Goal: Information Seeking & Learning: Learn about a topic

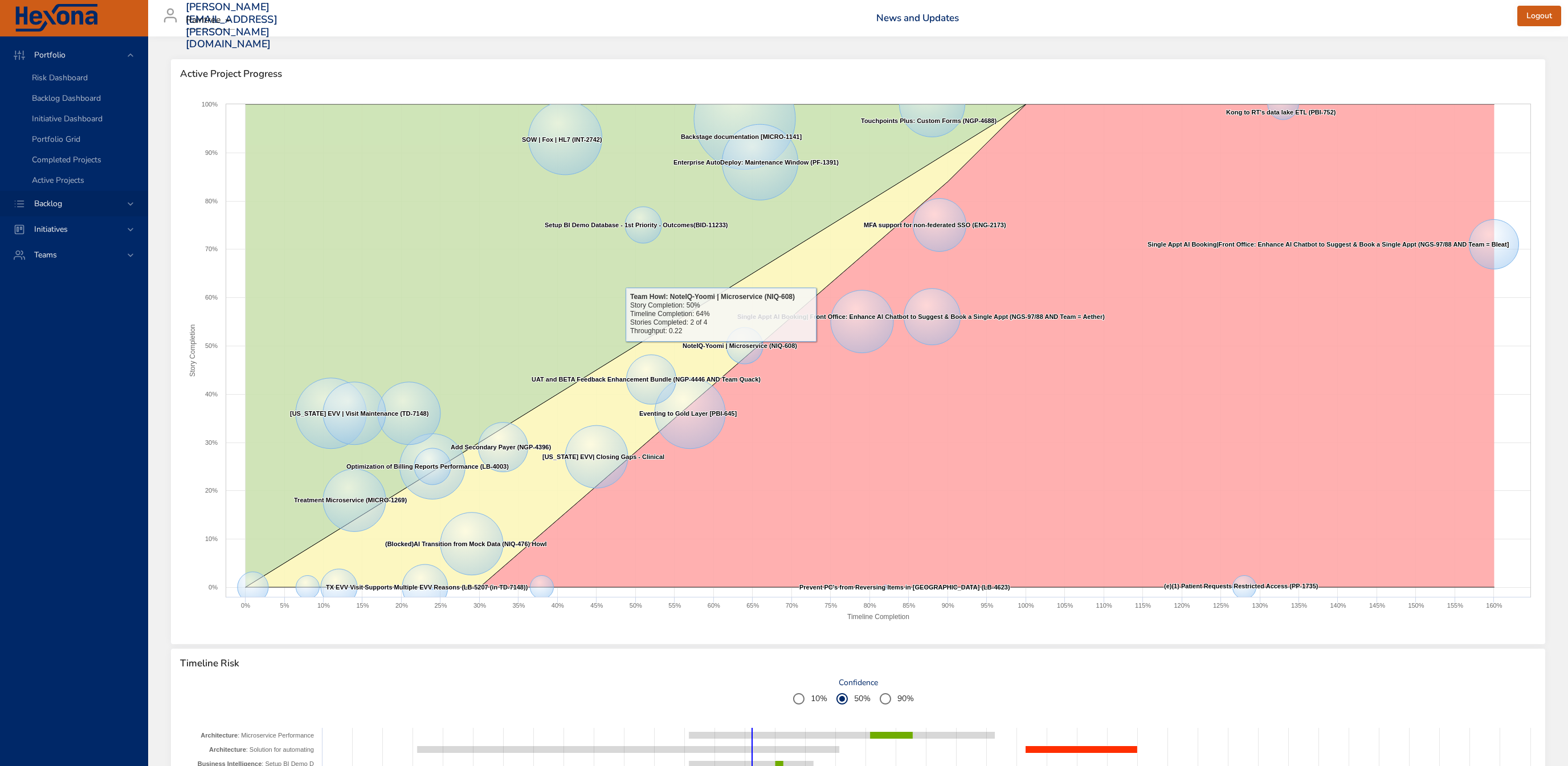
click at [77, 201] on div "Backlog" at bounding box center [75, 204] width 100 height 12
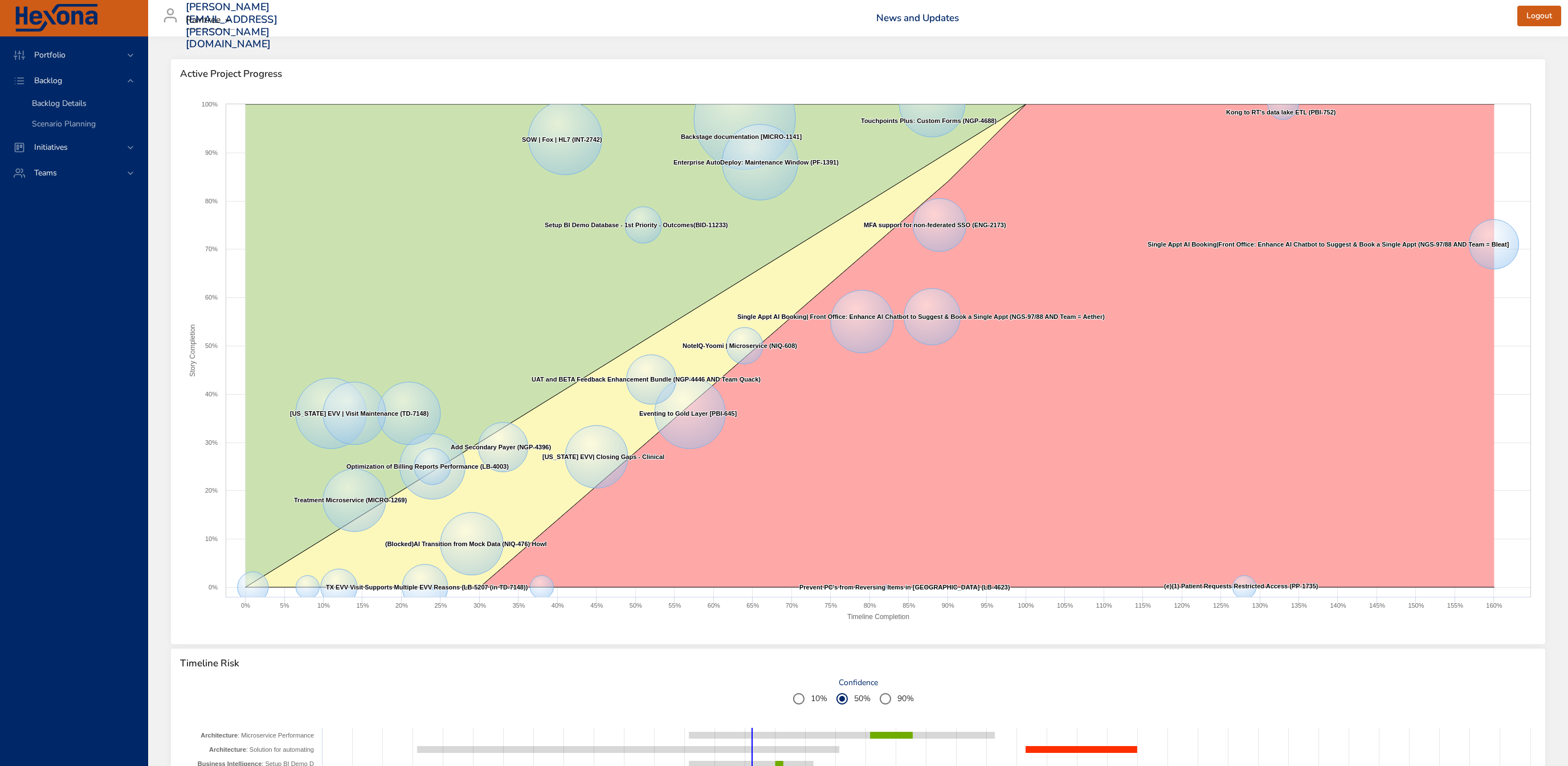
click at [76, 110] on link "Backlog Details" at bounding box center [74, 104] width 147 height 21
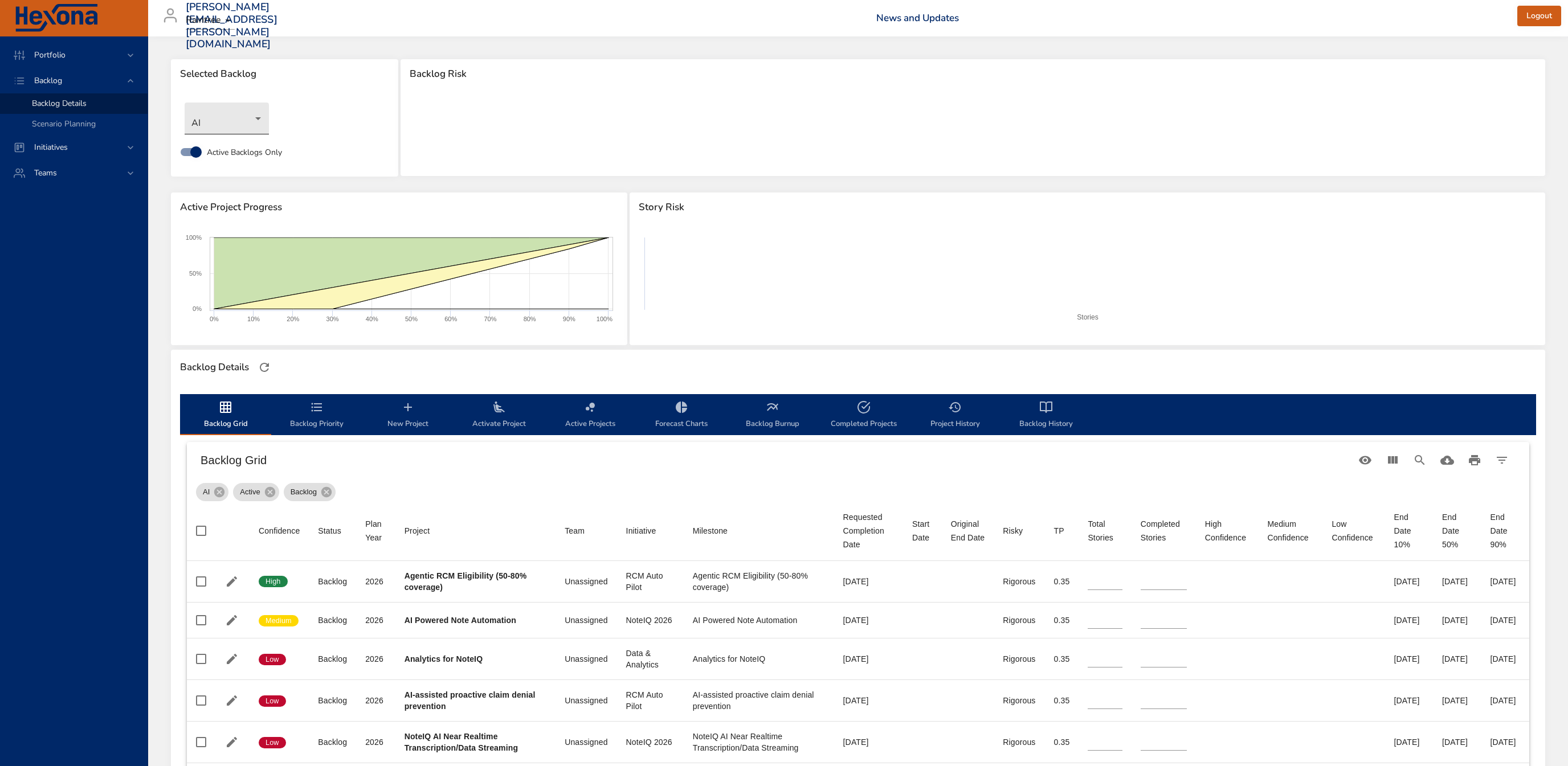
click at [231, 119] on body "Portfolio Backlog Backlog Details Scenario Planning Initiatives Teams [PERSON_N…" at bounding box center [784, 383] width 1568 height 766
click at [254, 271] on li "Interfaces and Interop" at bounding box center [243, 269] width 117 height 19
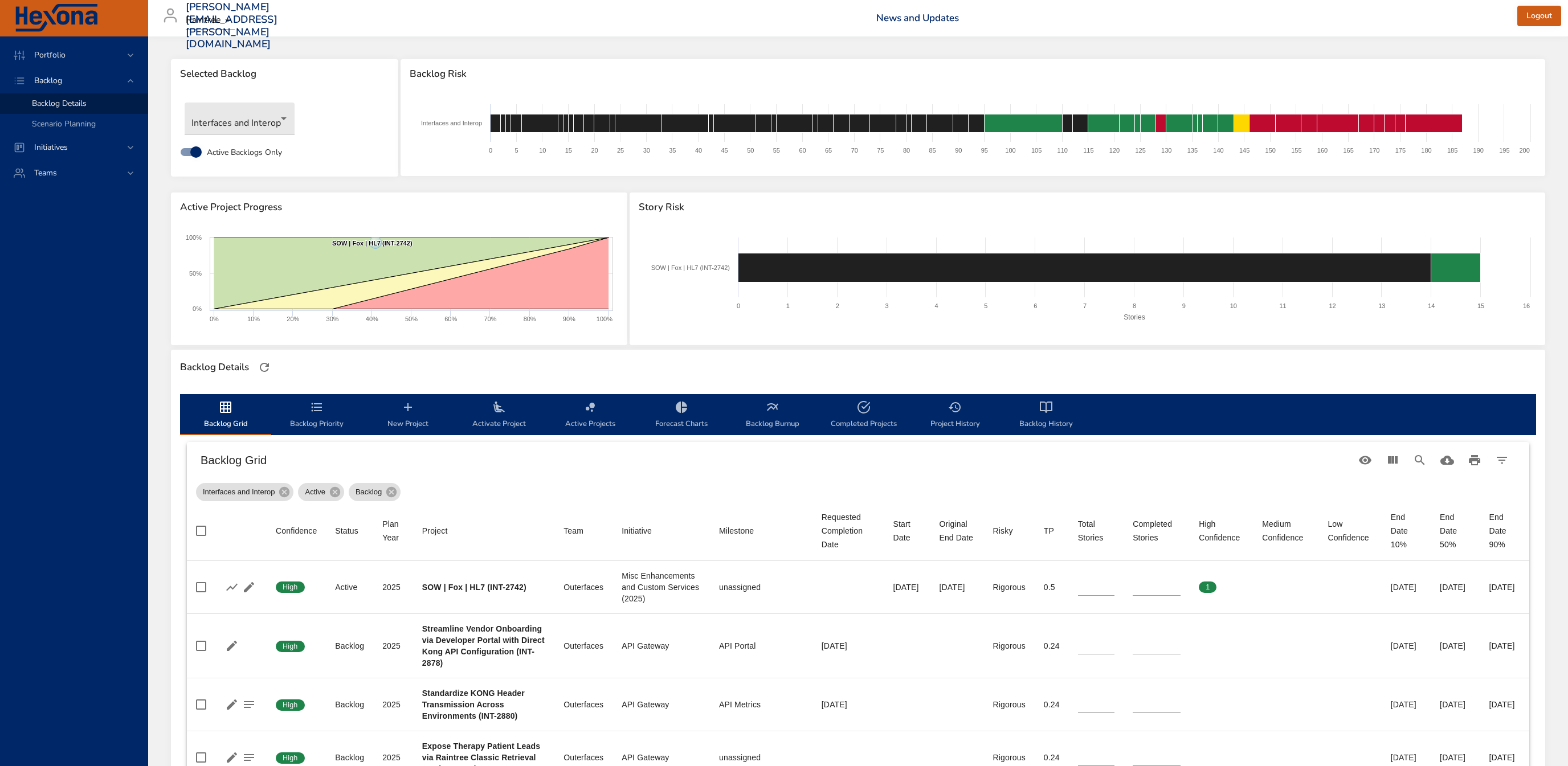
click at [1036, 417] on span "Backlog History" at bounding box center [1046, 416] width 77 height 30
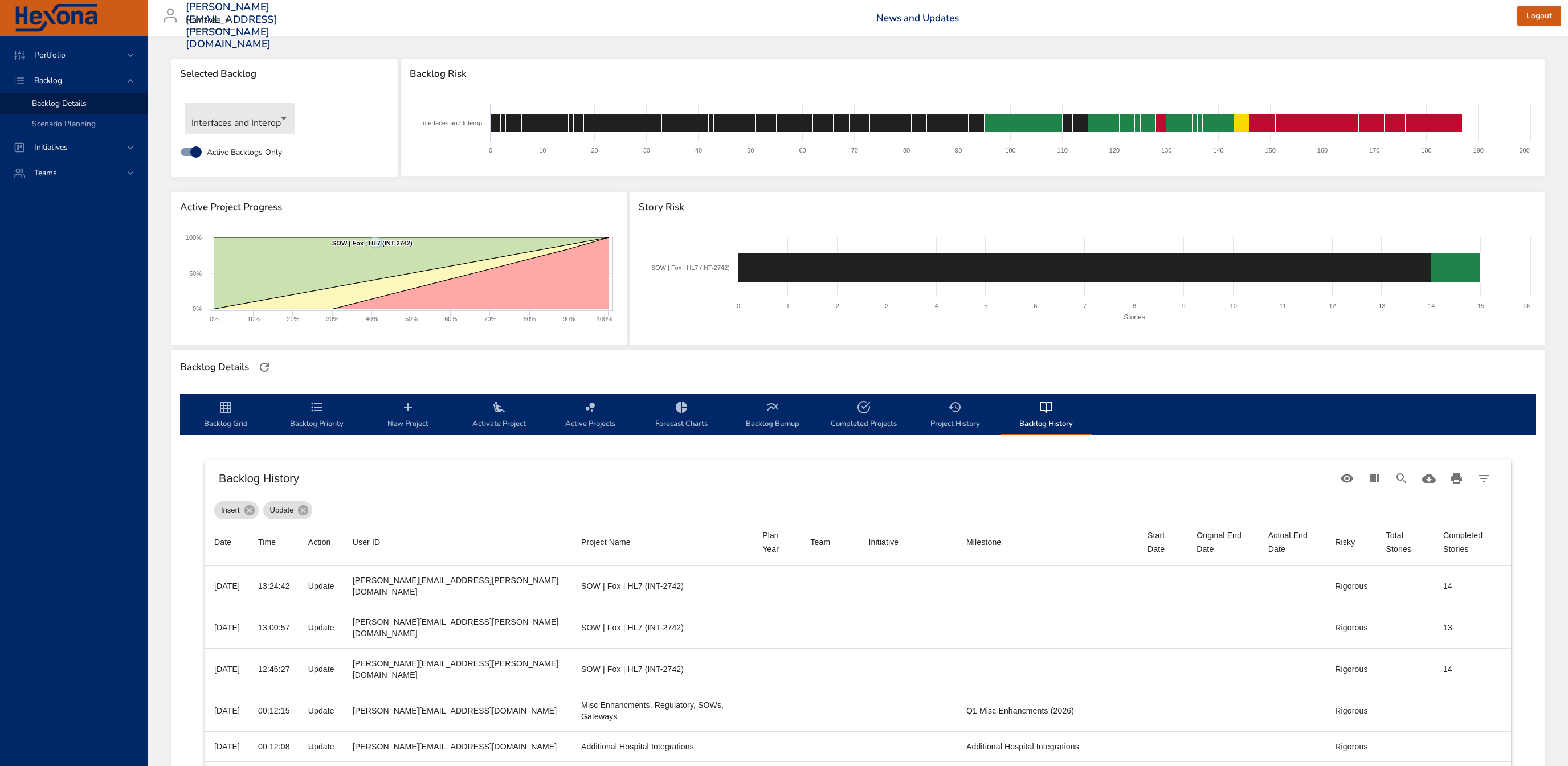
click at [940, 414] on span "Project History" at bounding box center [954, 416] width 77 height 30
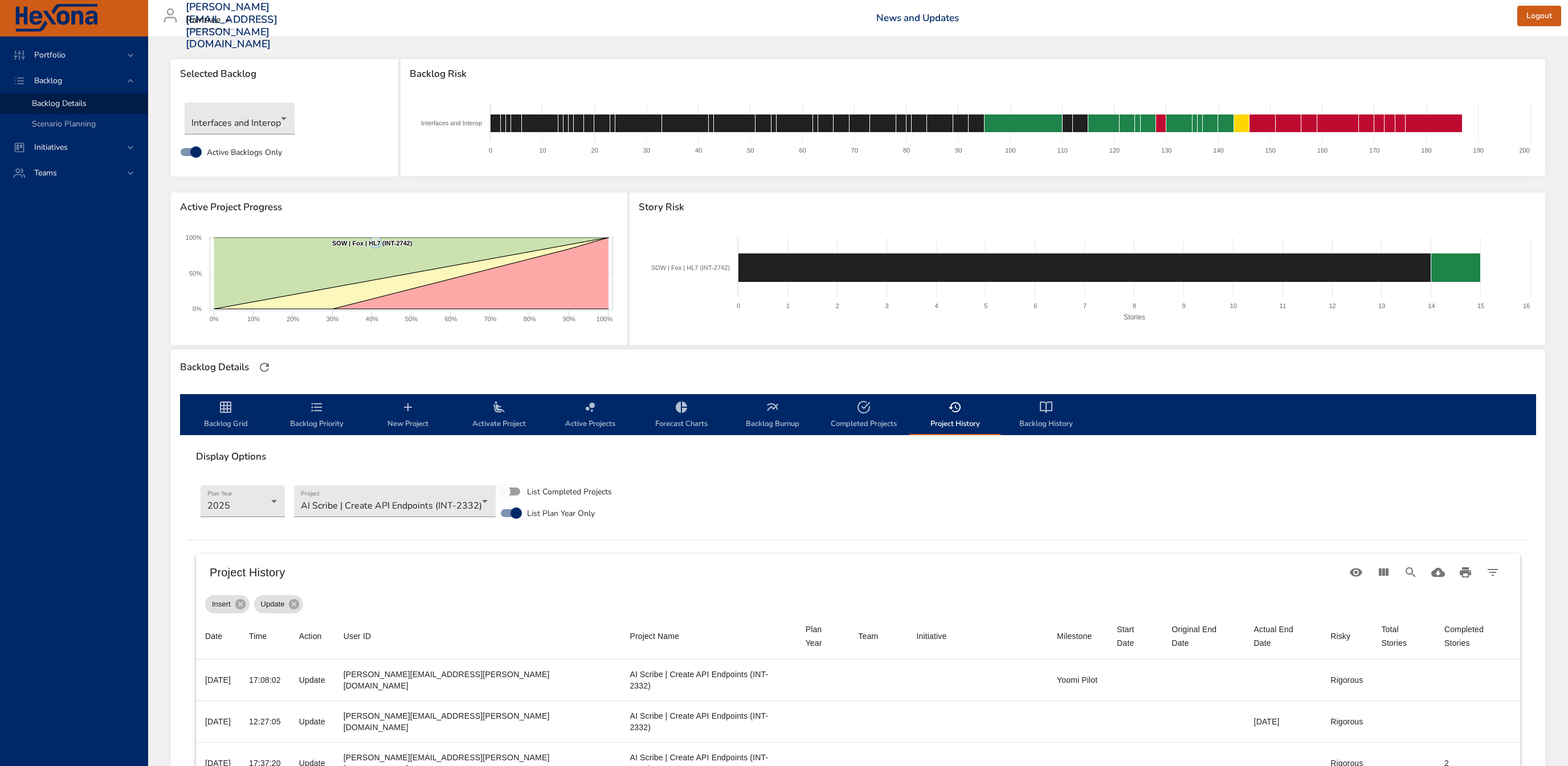
click at [874, 417] on span "Completed Projects" at bounding box center [863, 416] width 77 height 30
select select "***"
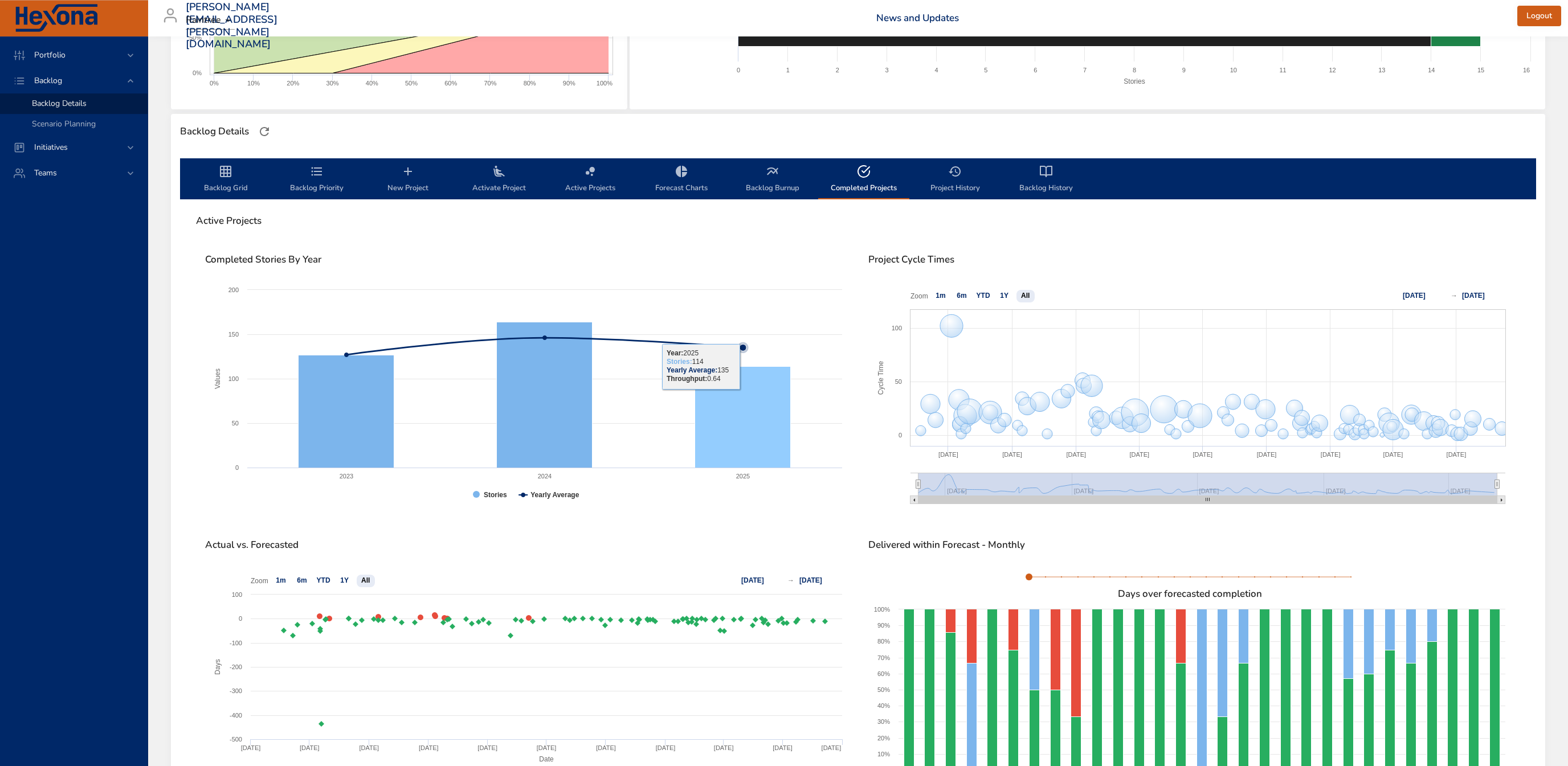
scroll to position [183, 0]
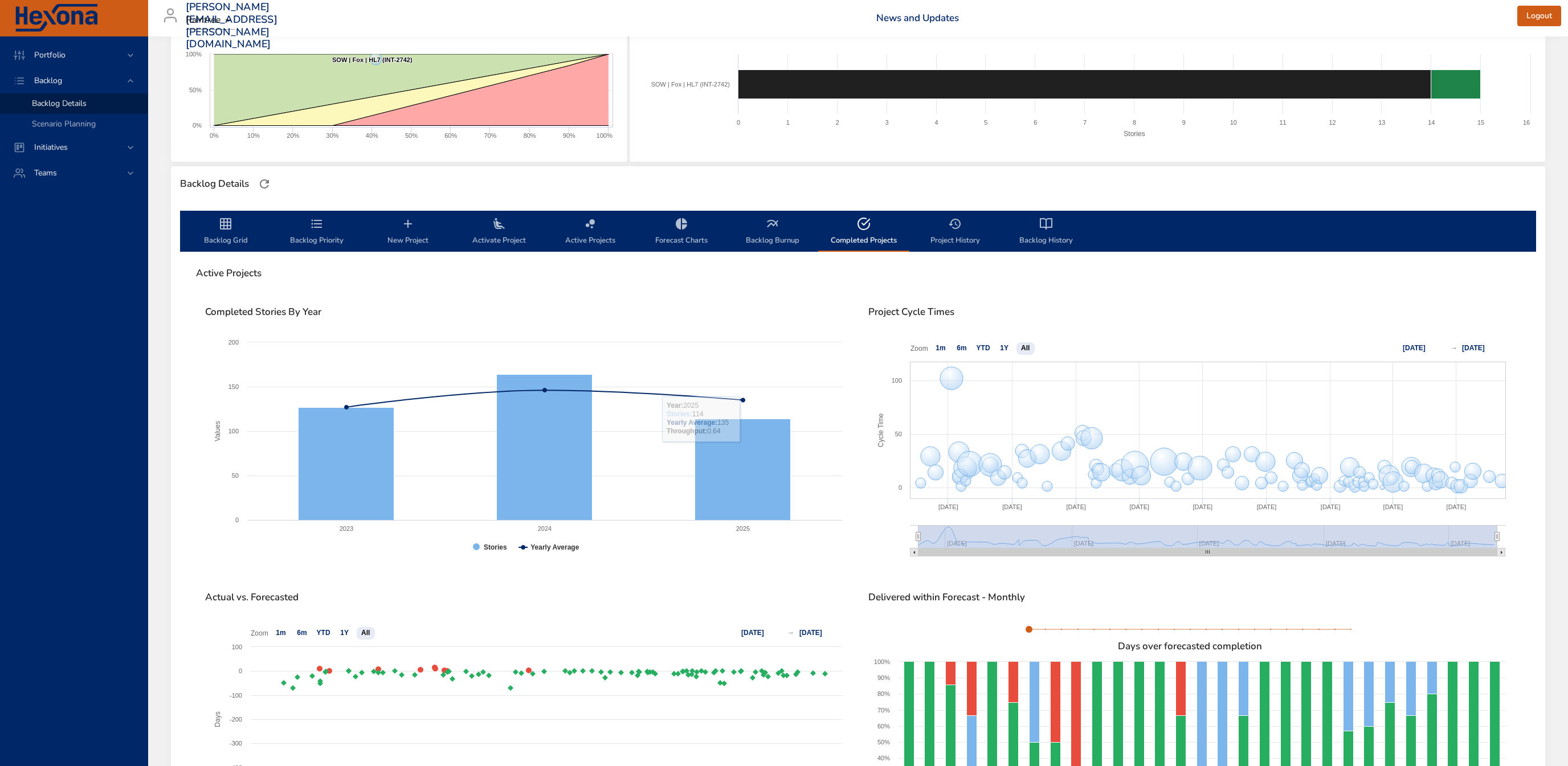
click at [777, 241] on span "Backlog Burnup" at bounding box center [772, 232] width 77 height 30
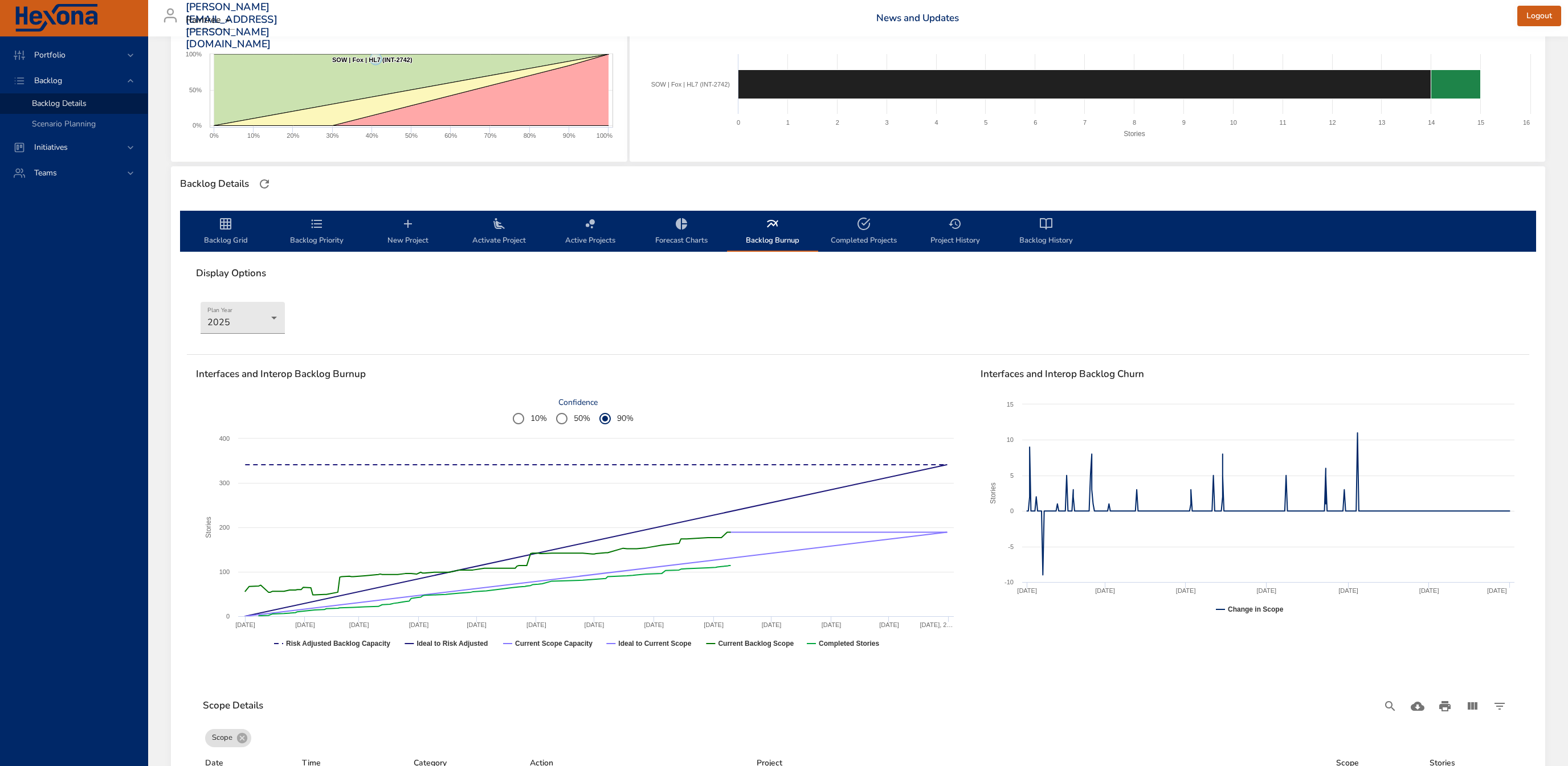
click at [577, 420] on span "50%" at bounding box center [582, 419] width 16 height 12
click at [544, 420] on span "10%" at bounding box center [538, 419] width 16 height 12
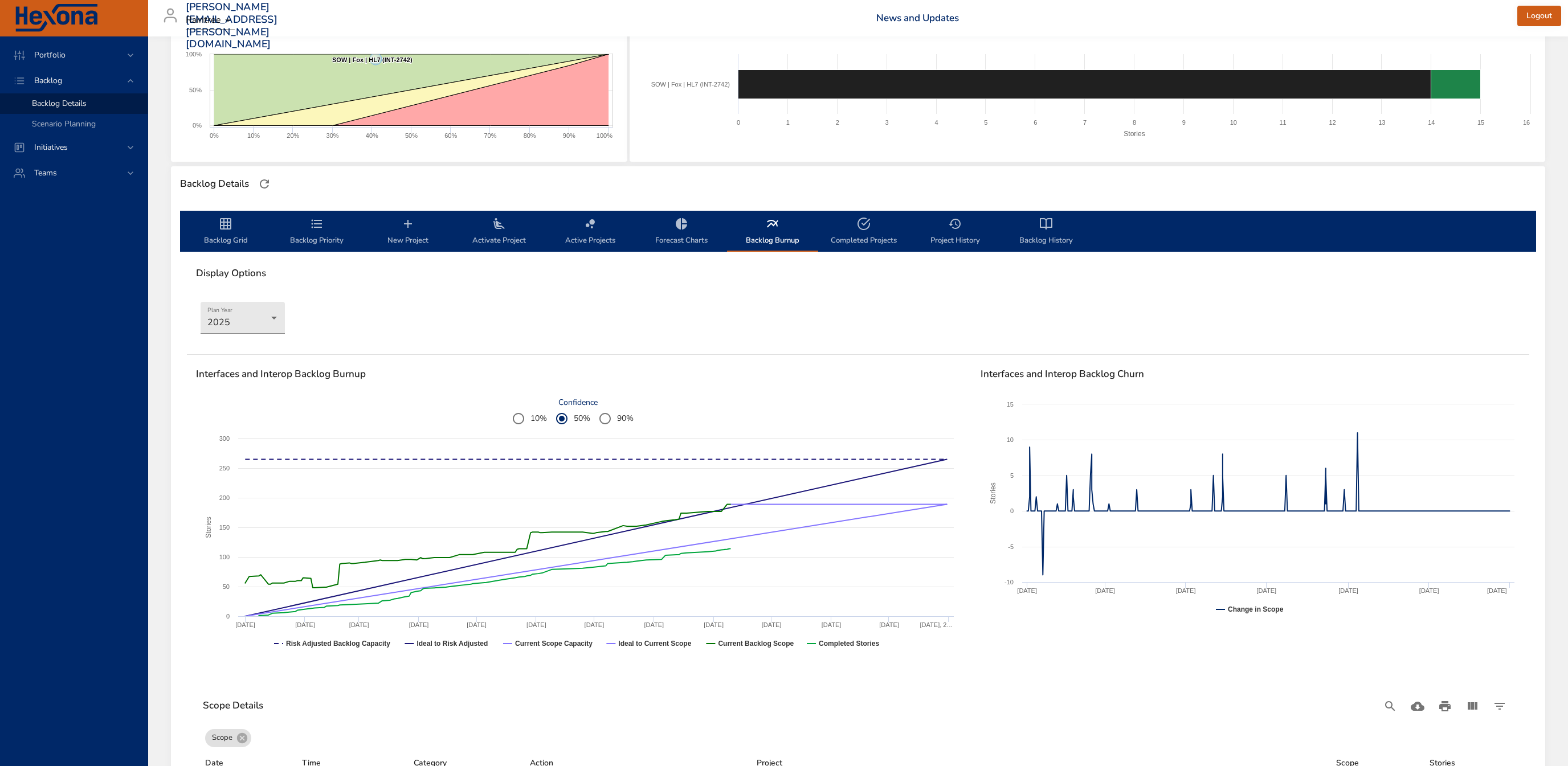
click at [545, 416] on span "10%" at bounding box center [538, 419] width 16 height 12
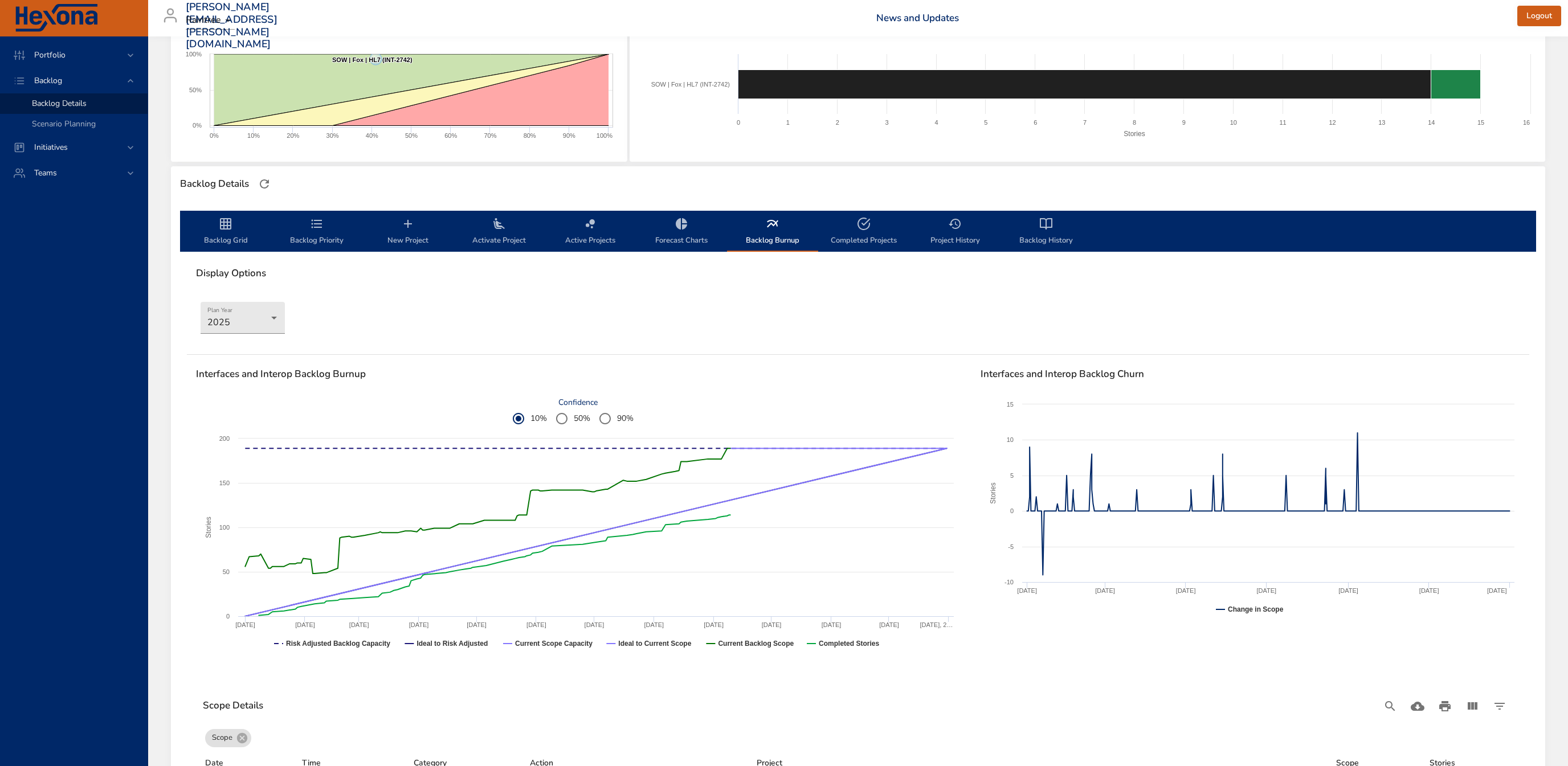
click at [578, 415] on span "50%" at bounding box center [582, 419] width 16 height 12
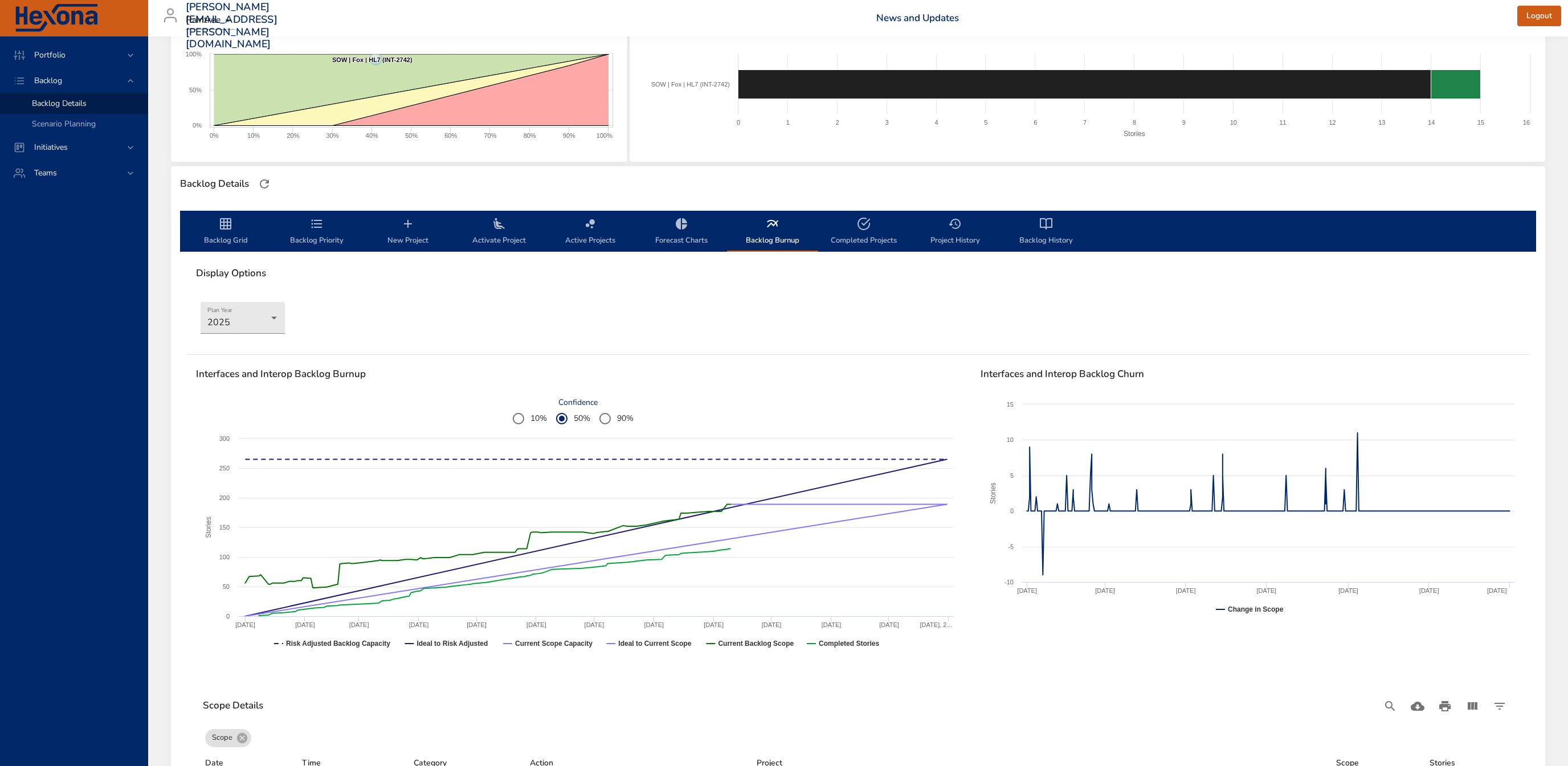
click at [242, 231] on span "Backlog Grid" at bounding box center [225, 232] width 77 height 30
